Goal: Find specific page/section: Find specific page/section

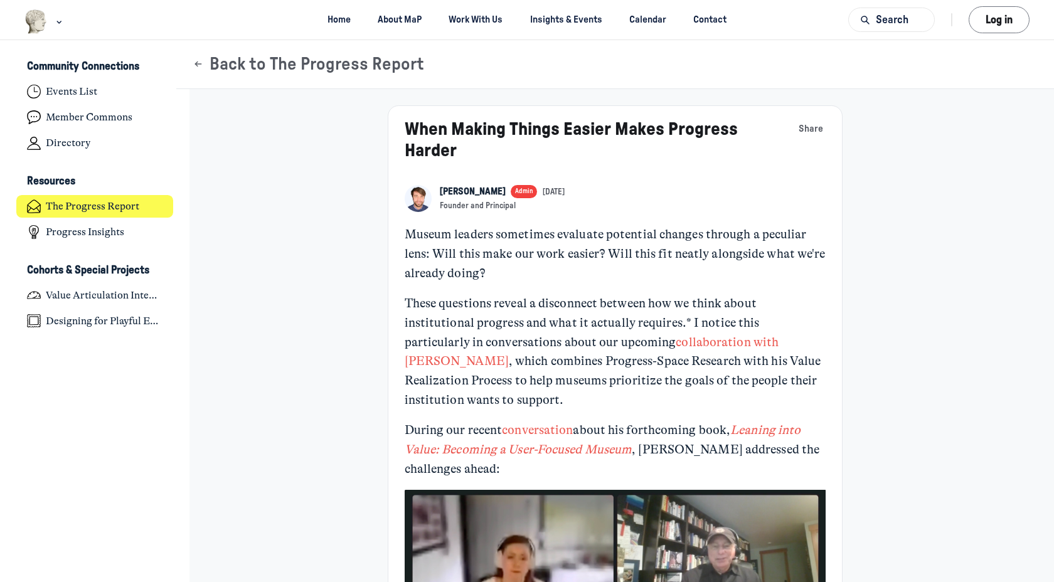
scroll to position [4027, 2466]
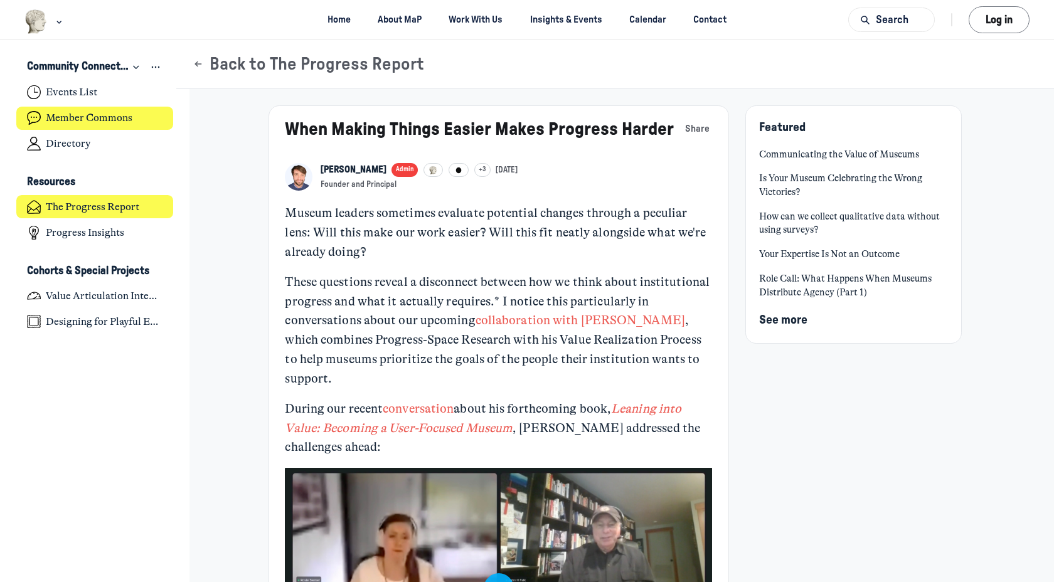
click at [103, 114] on h4 "Member Commons" at bounding box center [89, 118] width 87 height 13
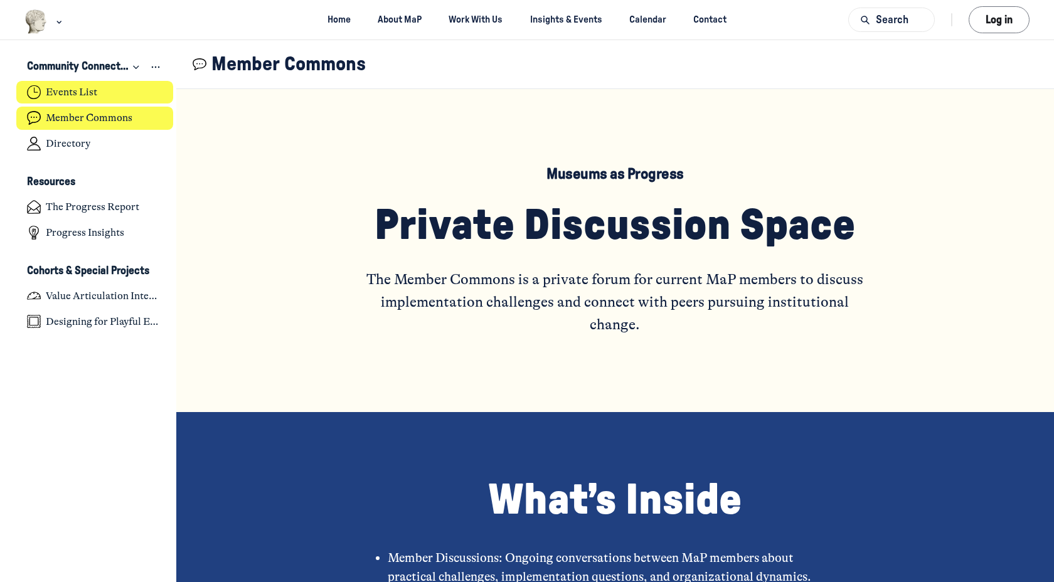
click at [100, 92] on link "Events List" at bounding box center [94, 92] width 157 height 23
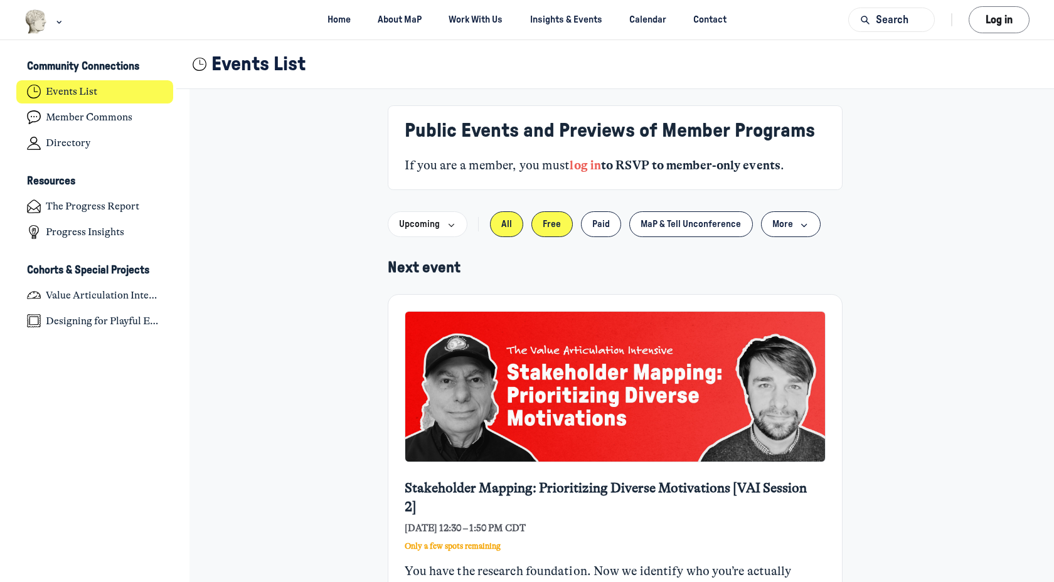
click at [552, 215] on button "Free" at bounding box center [551, 224] width 41 height 26
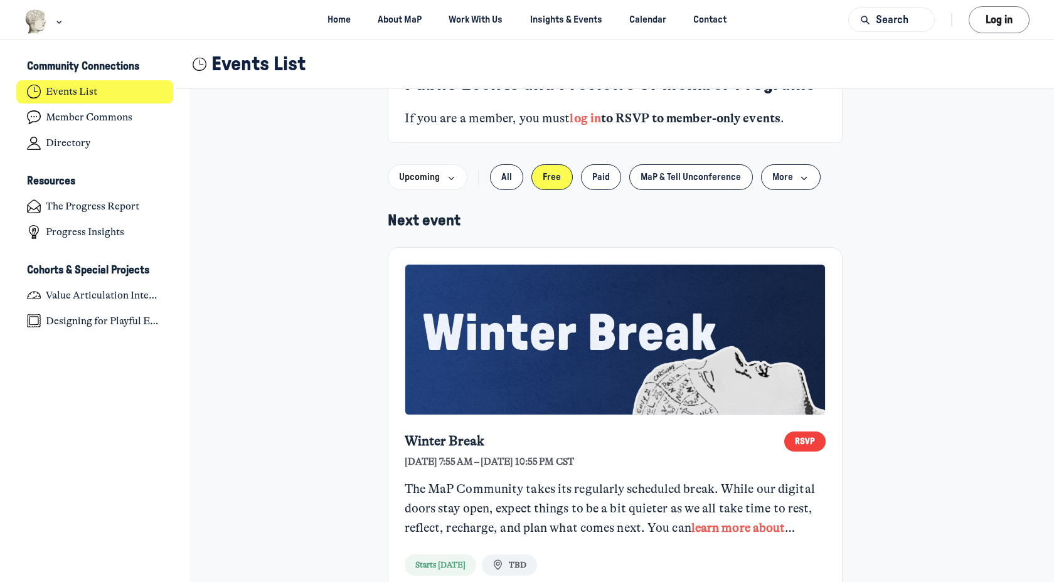
scroll to position [107, 0]
